Goal: Task Accomplishment & Management: Complete application form

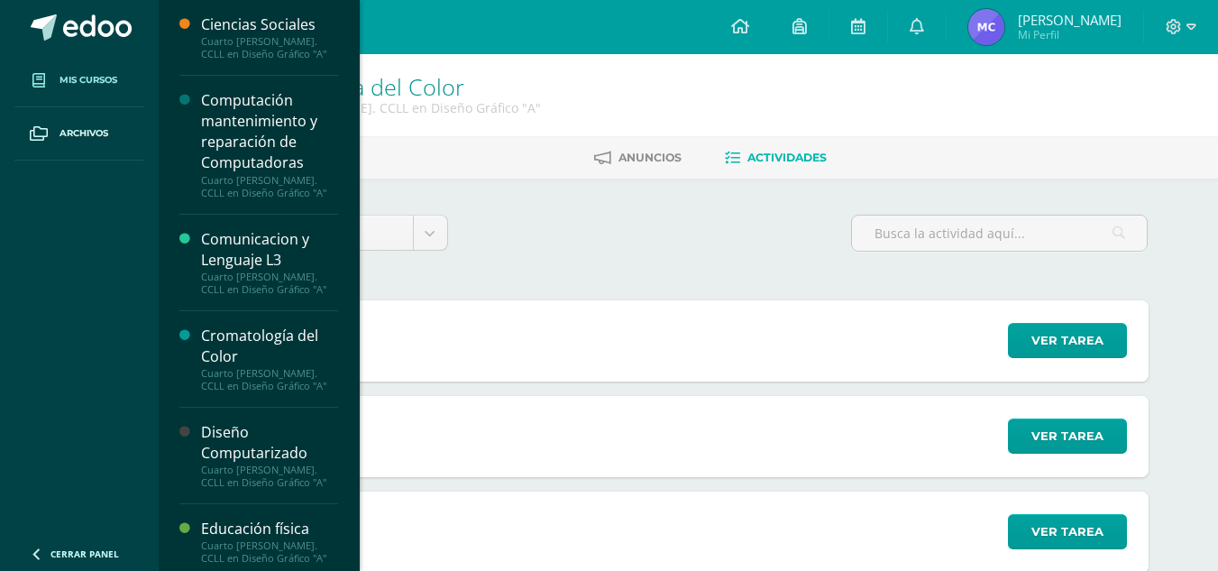
scroll to position [122, 0]
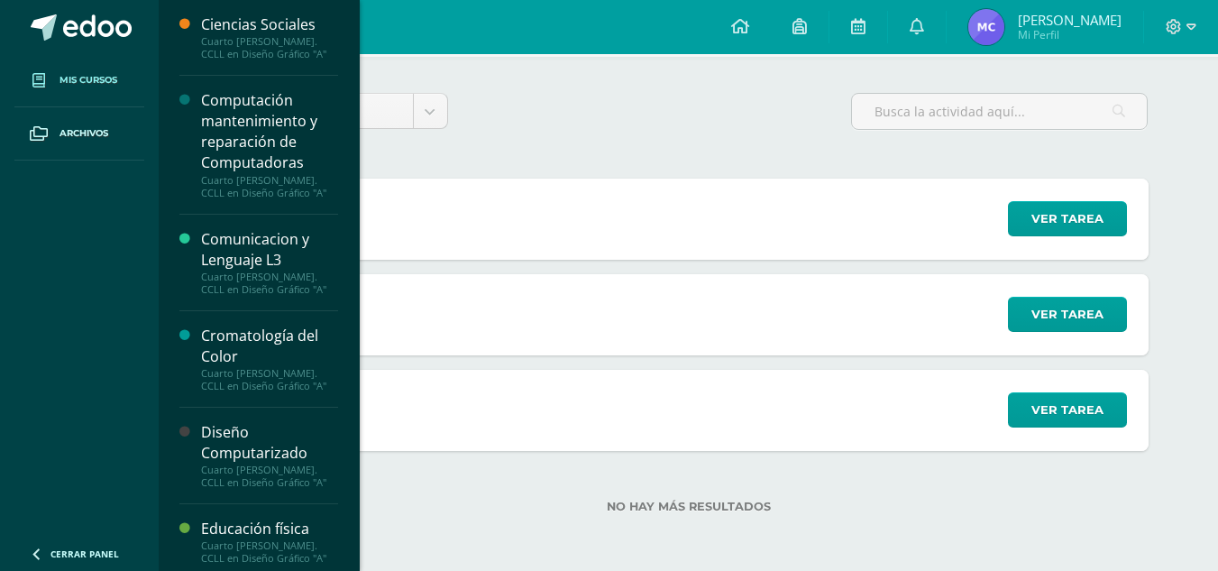
click at [116, 83] on span "Mis cursos" at bounding box center [89, 80] width 58 height 14
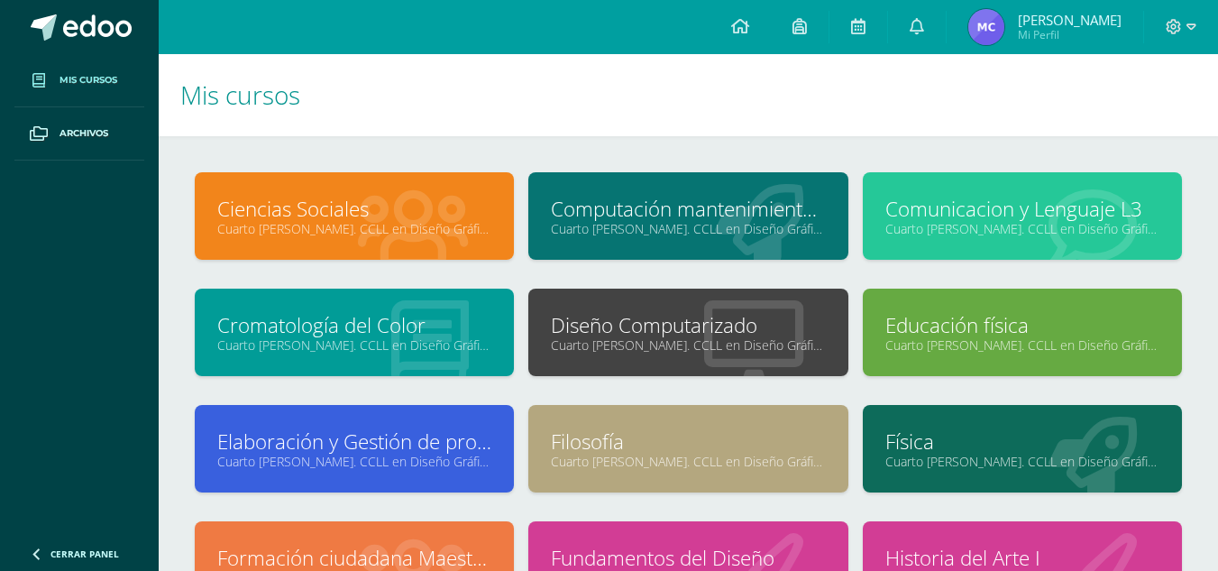
click at [370, 335] on link "Cromatología del Color" at bounding box center [354, 325] width 274 height 28
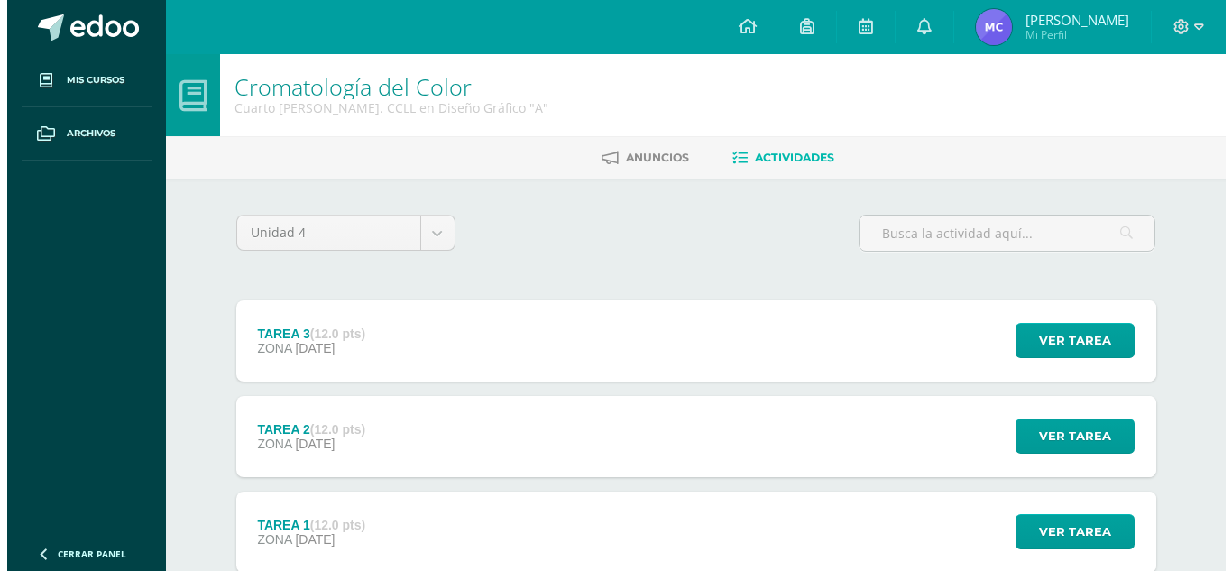
scroll to position [217, 0]
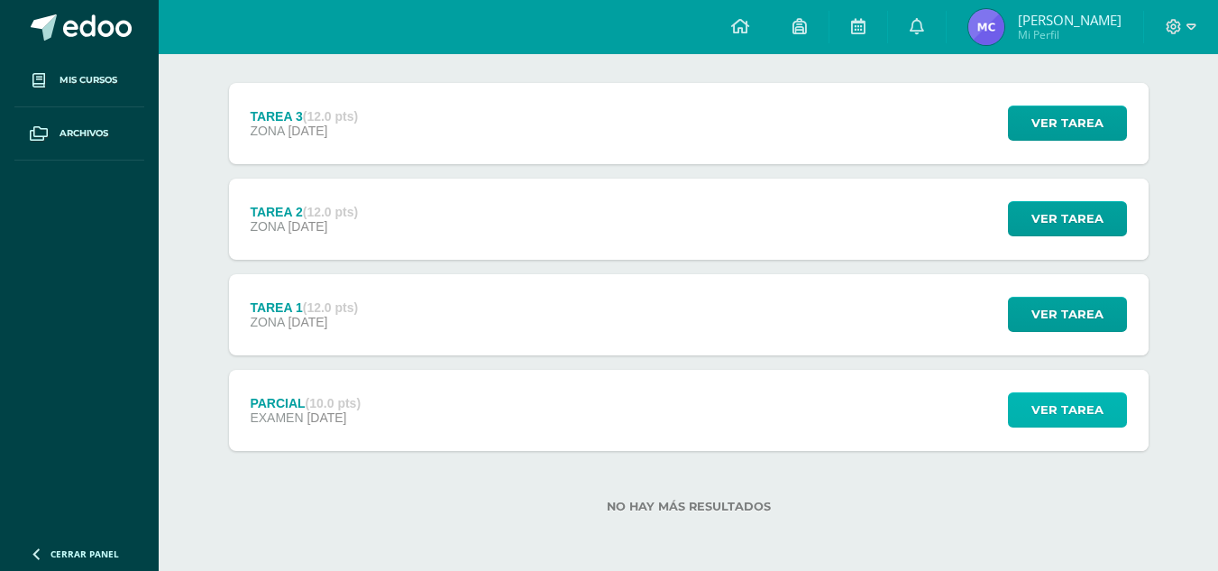
click at [1070, 414] on span "Ver tarea" at bounding box center [1067, 409] width 72 height 33
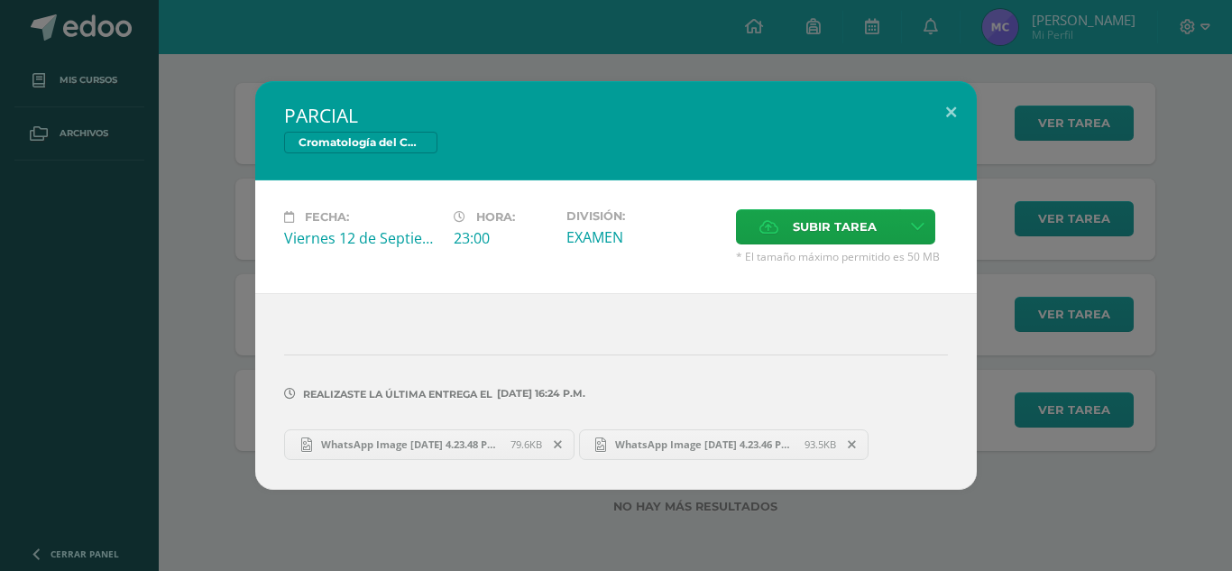
click at [850, 444] on icon at bounding box center [852, 444] width 8 height 13
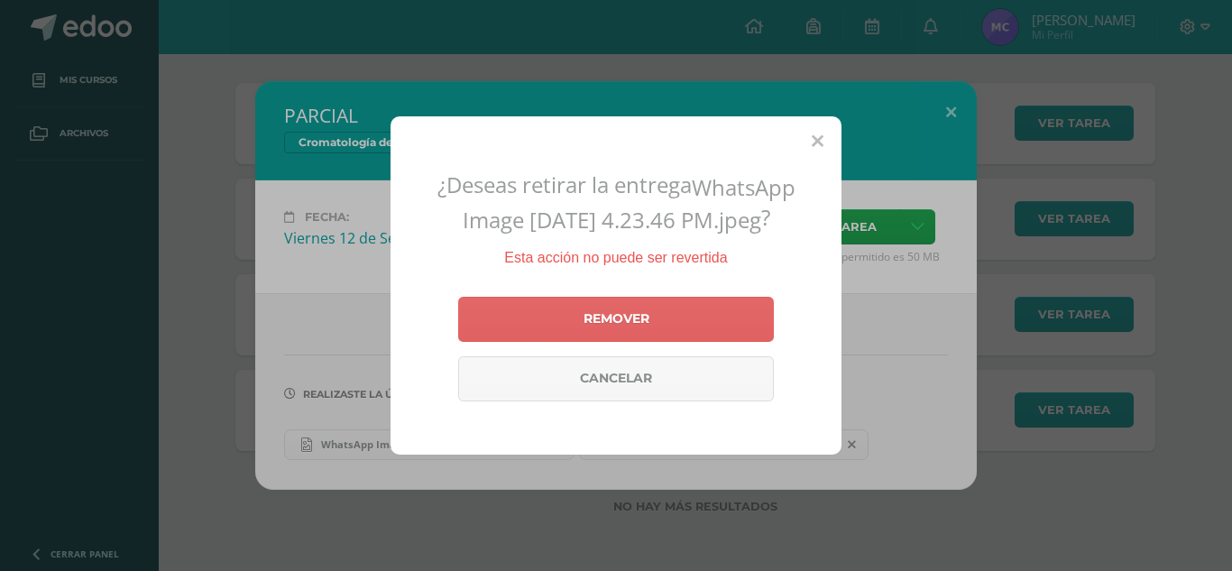
click at [865, 351] on div "¿Deseas retirar la entrega WhatsApp Image [DATE] 4.23.46 PM.jpeg ? Esta acción …" at bounding box center [616, 285] width 1232 height 571
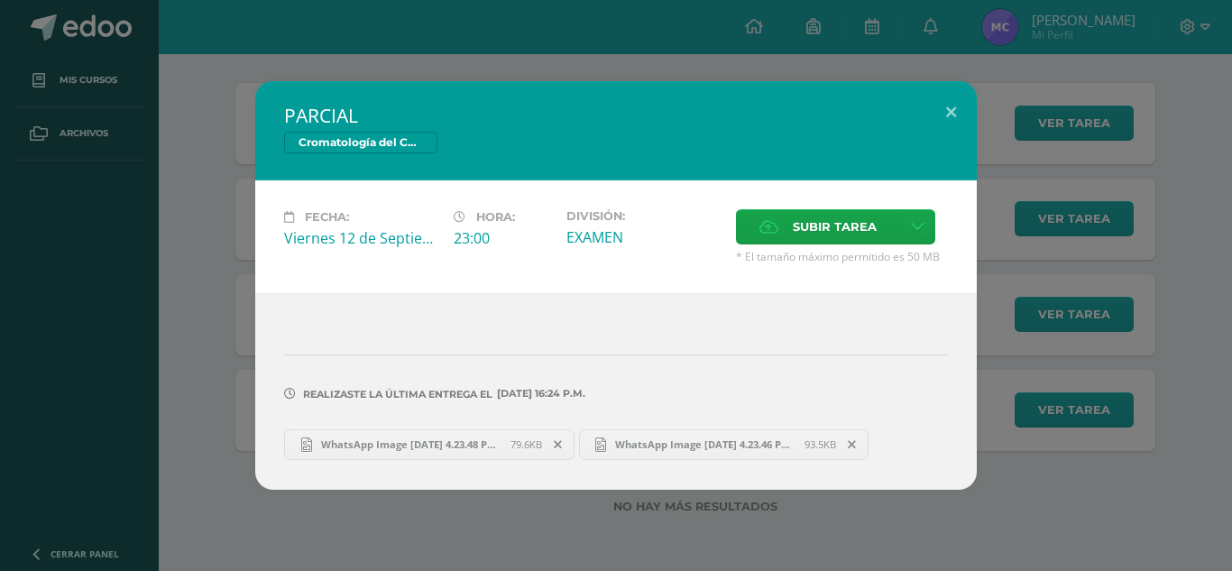
click at [698, 441] on span "WhatsApp Image 2025-09-11 at 4.23.46 PM.jpeg" at bounding box center [705, 444] width 198 height 14
click at [445, 445] on span "WhatsApp Image 2025-09-11 at 4.23.48 PM.jpeg" at bounding box center [411, 444] width 198 height 14
click at [557, 445] on icon at bounding box center [558, 444] width 8 height 13
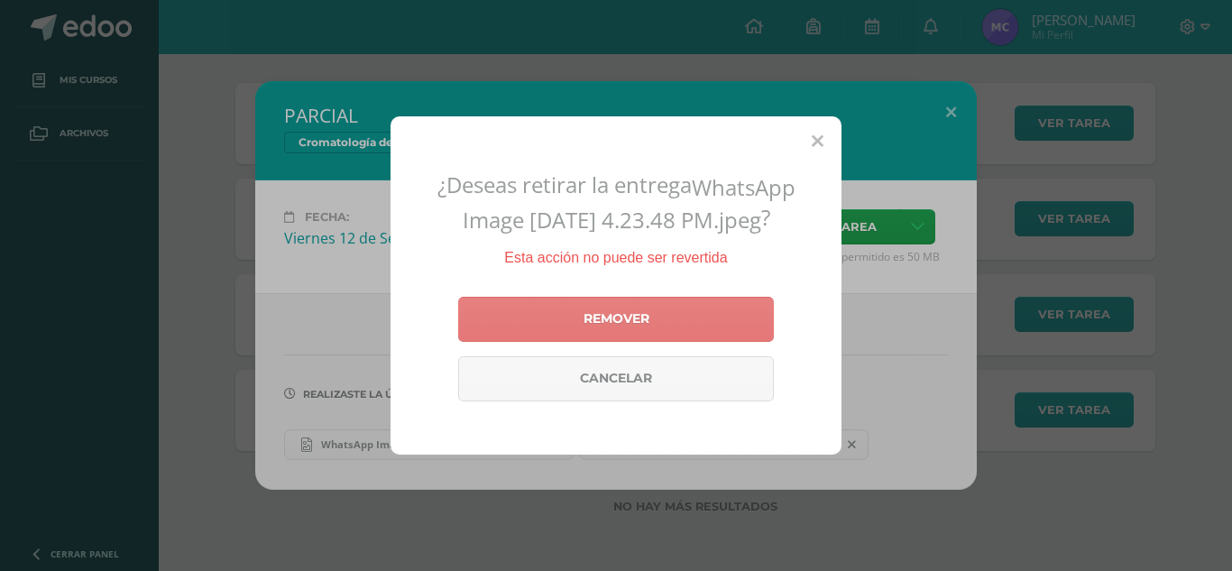
click at [601, 334] on link "Remover" at bounding box center [616, 319] width 316 height 45
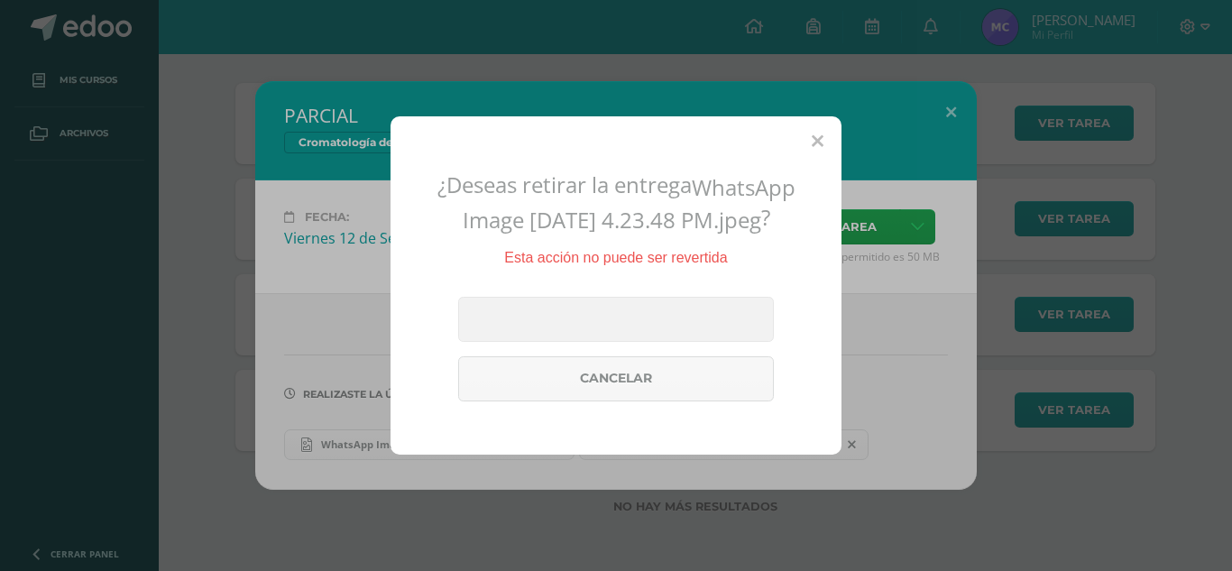
scroll to position [136, 0]
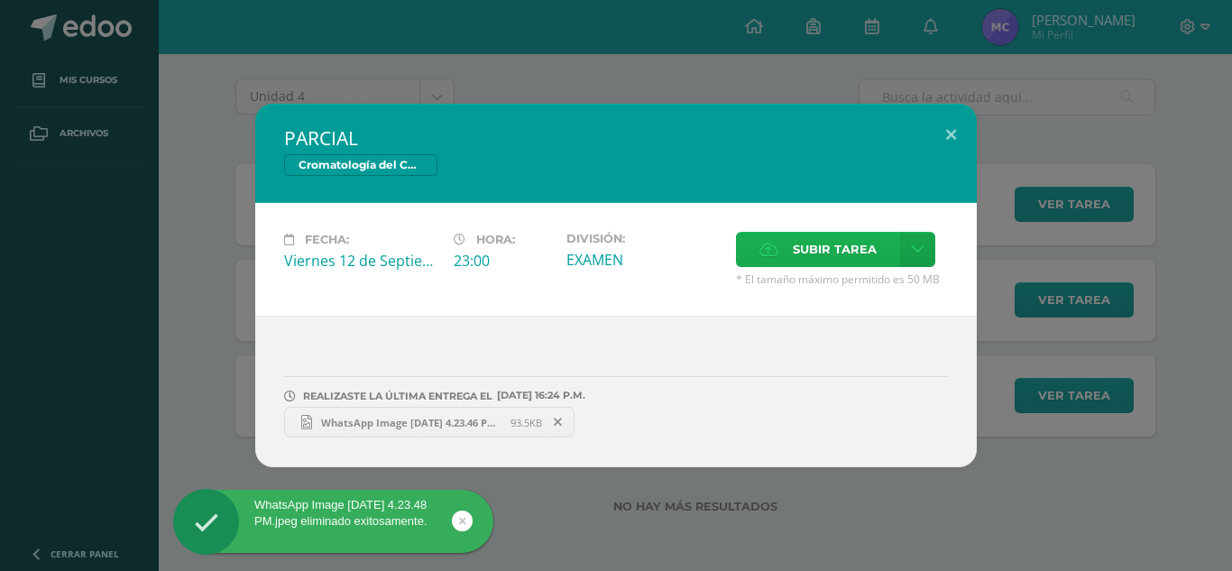
click at [811, 258] on span "Subir tarea" at bounding box center [835, 249] width 84 height 33
click at [0, 0] on input "Subir tarea" at bounding box center [0, 0] width 0 height 0
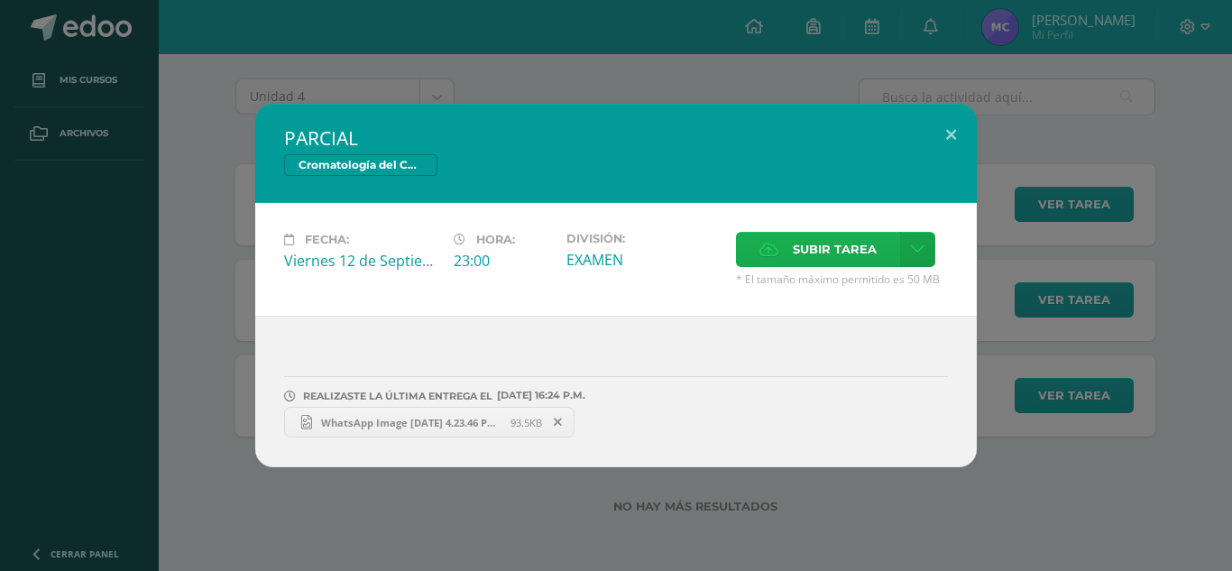
click at [797, 252] on span "Subir tarea" at bounding box center [835, 249] width 84 height 33
click at [0, 0] on input "Subir tarea" at bounding box center [0, 0] width 0 height 0
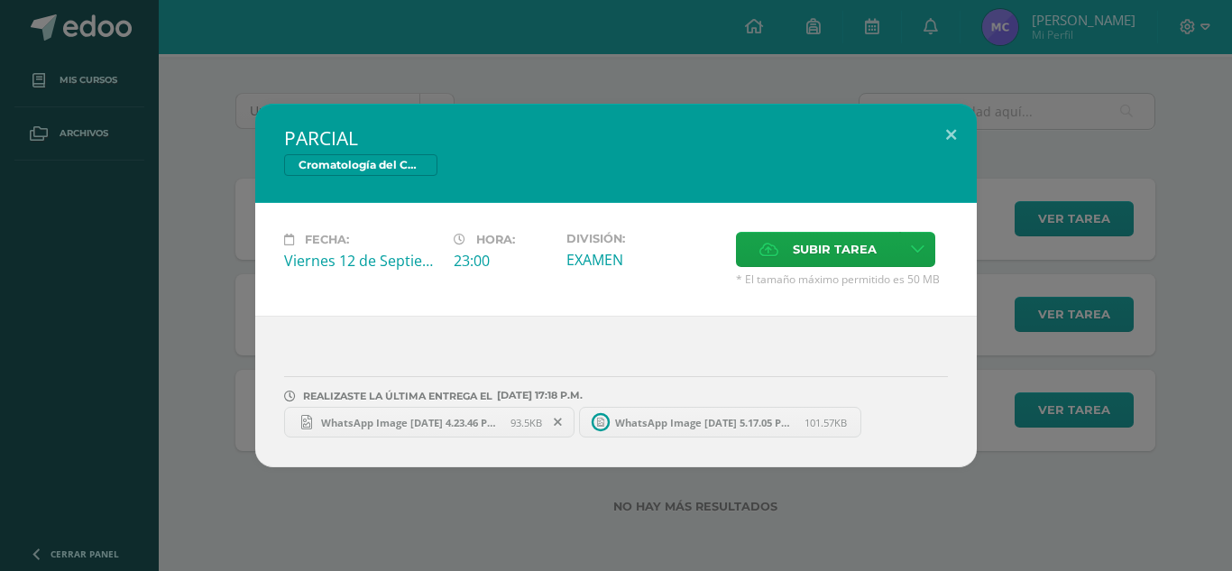
scroll to position [122, 0]
click at [450, 418] on span "WhatsApp Image 2025-09-11 at 4.23.46 PM.jpeg" at bounding box center [411, 423] width 198 height 14
click at [462, 422] on span "WhatsApp Image 2025-09-11 at 4.23.46 PM.jpeg" at bounding box center [411, 423] width 198 height 14
click at [678, 421] on span "WhatsApp Image 2025-09-11 at 5.17.05 PM.jpeg" at bounding box center [705, 423] width 198 height 14
click at [1068, 429] on div "PARCIAL Cromatología del Color Fecha: Viernes 12 de Septiembre Hora: 23:00 Divi…" at bounding box center [615, 285] width 1217 height 363
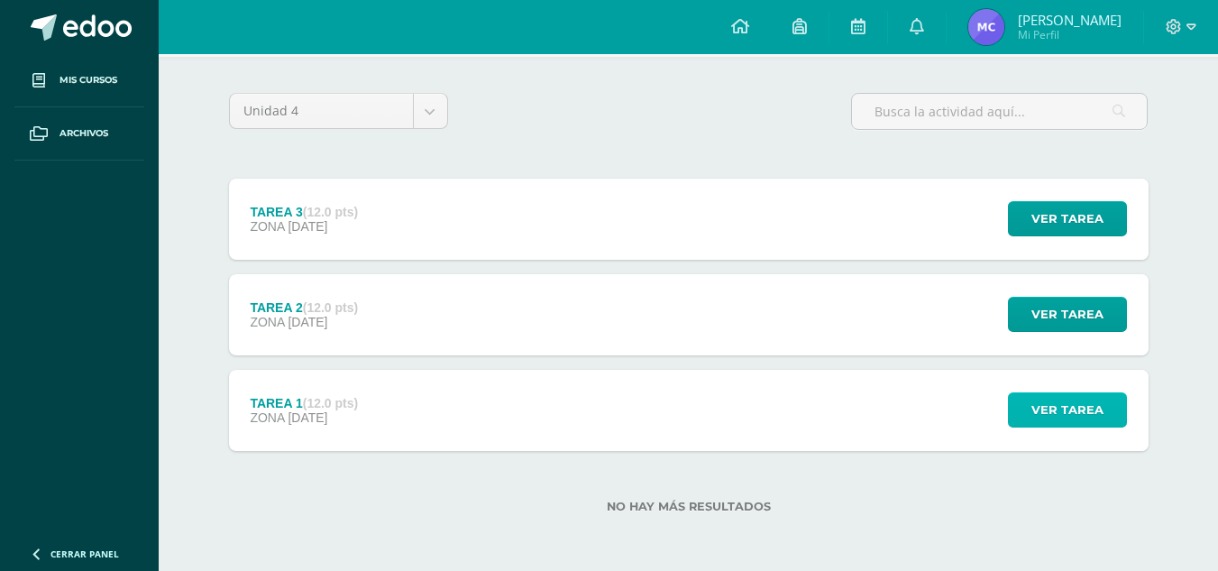
click at [1072, 408] on span "Ver tarea" at bounding box center [1067, 409] width 72 height 33
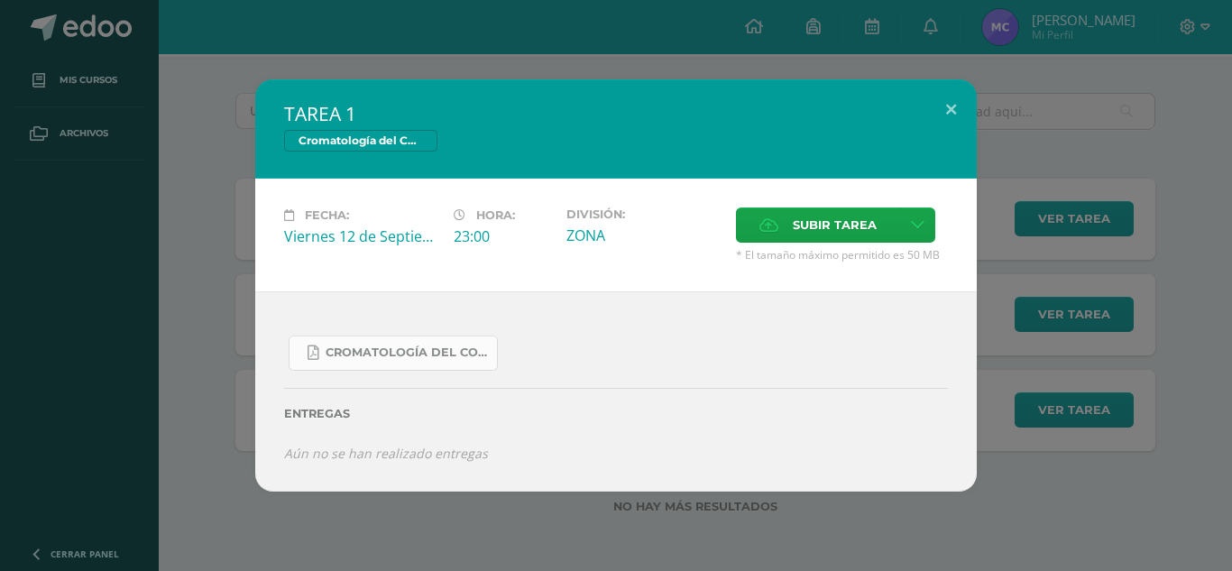
click at [451, 336] on link "Cromatología del color.docx.pdf" at bounding box center [393, 352] width 209 height 35
